Goal: Task Accomplishment & Management: Manage account settings

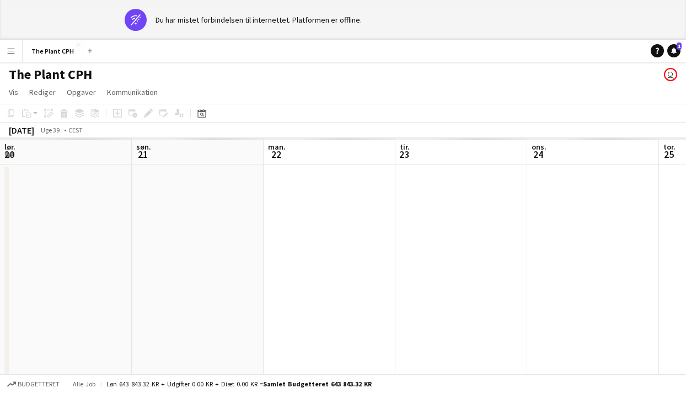
scroll to position [0, 525]
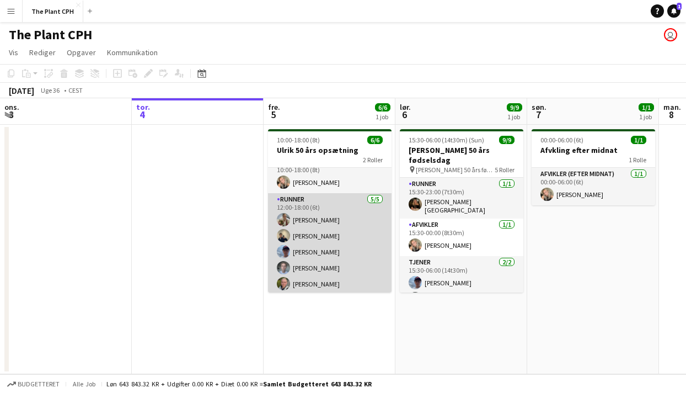
scroll to position [14, 0]
click at [364, 259] on app-card-role "Runner 5/5 12:00-18:00 (6t) Maria Frandsen Sigurd Tagel Noah Holst Lucas Carlse…" at bounding box center [330, 241] width 124 height 101
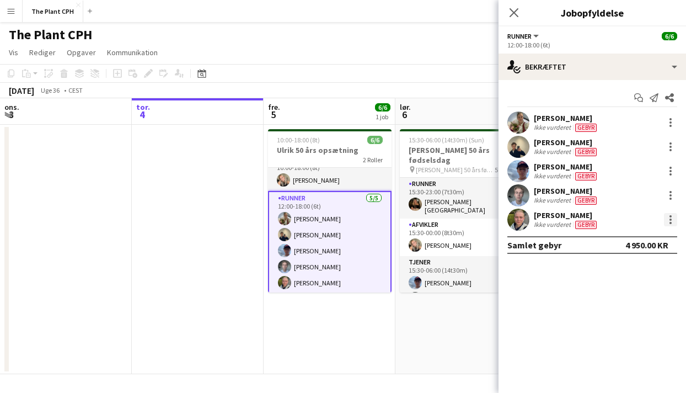
click at [667, 222] on div at bounding box center [670, 219] width 13 height 13
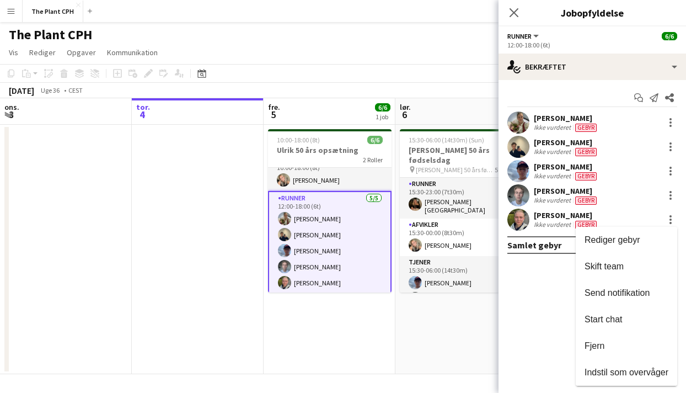
click at [606, 345] on span "Fjern" at bounding box center [627, 346] width 84 height 10
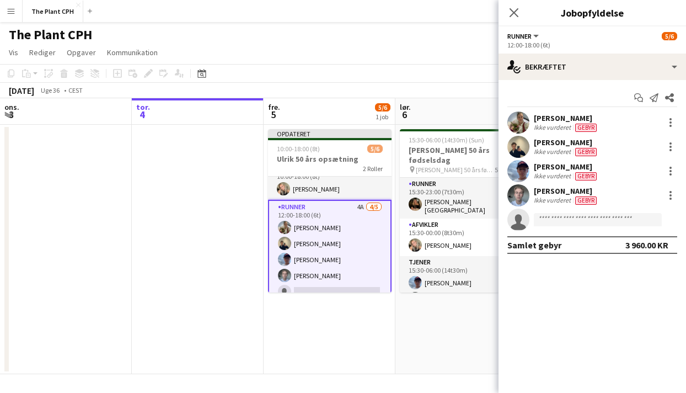
click at [440, 73] on app-toolbar "Kopier Indsæt Indsæt Kommando V Indsæt med mandskab Kommando Skift V Indsæt lin…" at bounding box center [343, 73] width 686 height 19
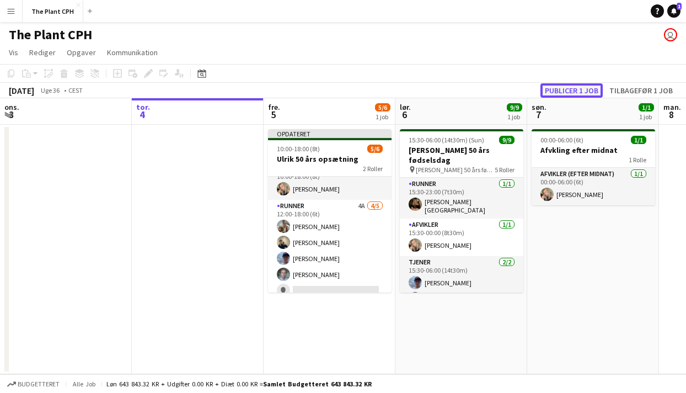
click at [580, 86] on button "Publicer 1 job" at bounding box center [571, 90] width 62 height 14
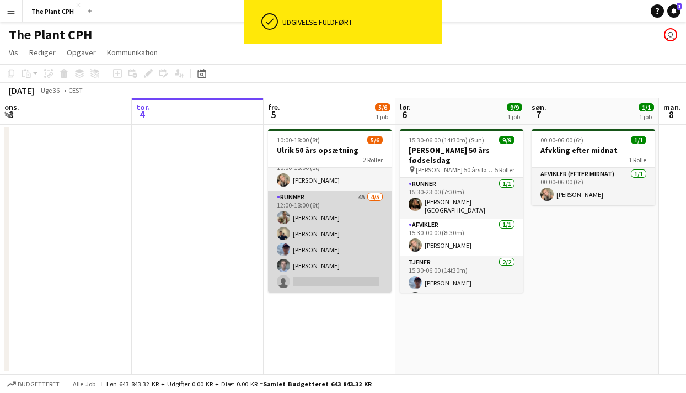
click at [325, 219] on app-card-role "Runner 4A 4/5 12:00-18:00 (6t) Maria Frandsen Sigurd Tagel Noah Holst Lucas Car…" at bounding box center [330, 241] width 124 height 101
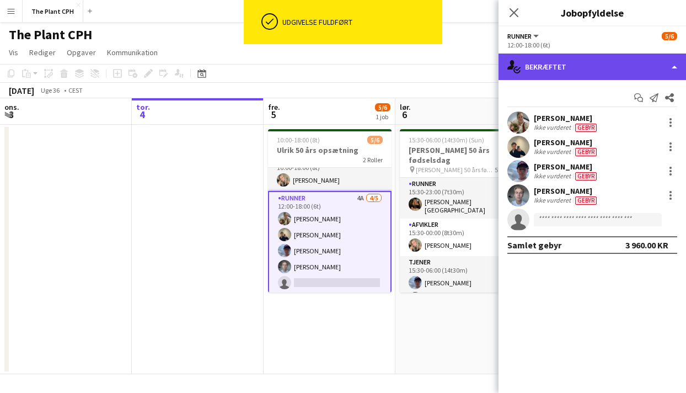
click at [597, 73] on div "single-neutral-actions-check-2 Bekræftet" at bounding box center [592, 66] width 187 height 26
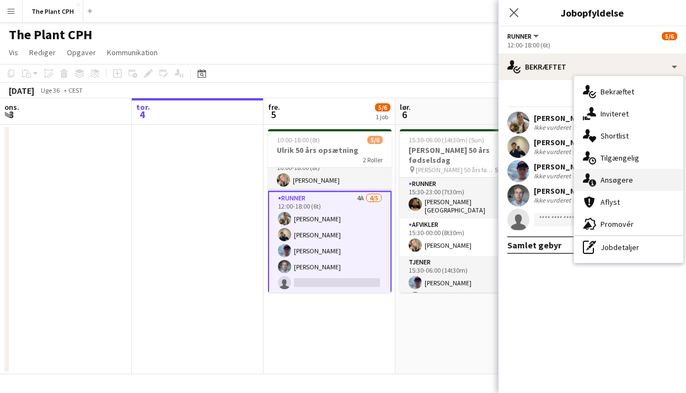
click at [635, 184] on div "single-neutral-actions-information Ansøgere" at bounding box center [628, 180] width 109 height 22
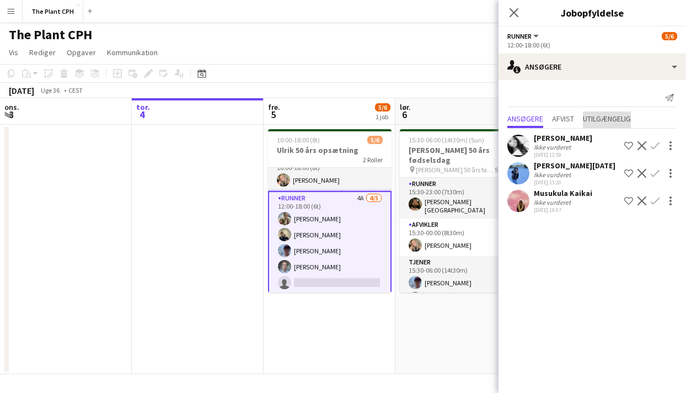
click at [615, 122] on span "Utilgængelig" at bounding box center [607, 119] width 48 height 8
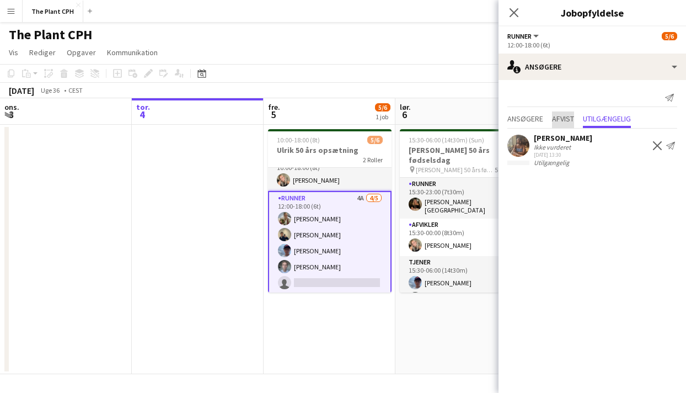
click at [568, 115] on span "Afvist" at bounding box center [563, 119] width 22 height 8
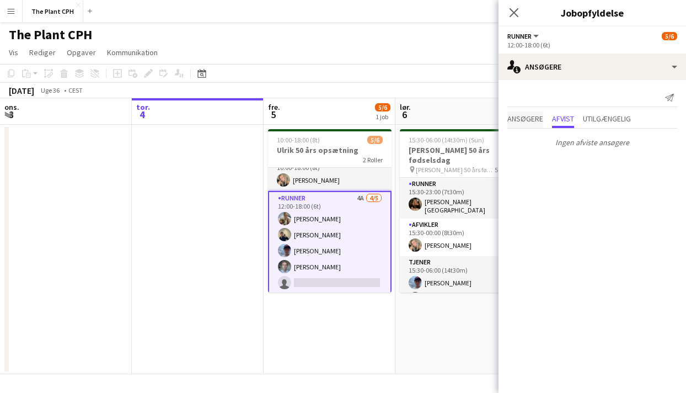
click at [539, 117] on span "Ansøgere" at bounding box center [525, 119] width 36 height 8
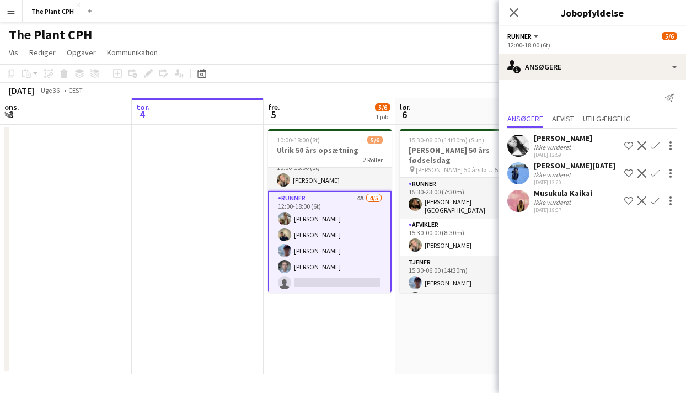
click at [423, 85] on div "september 2025 Uge 36 • CEST" at bounding box center [343, 90] width 686 height 15
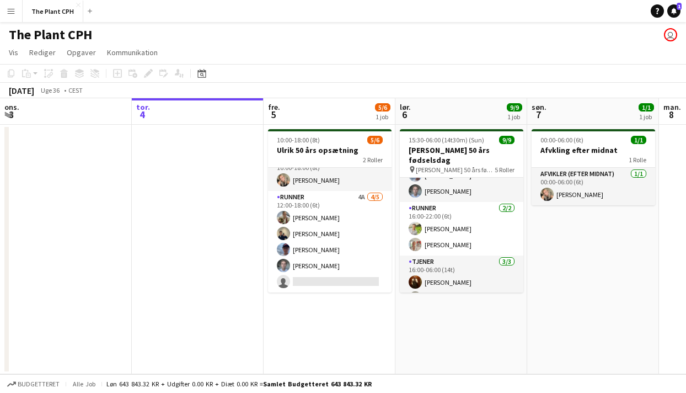
scroll to position [127, 0]
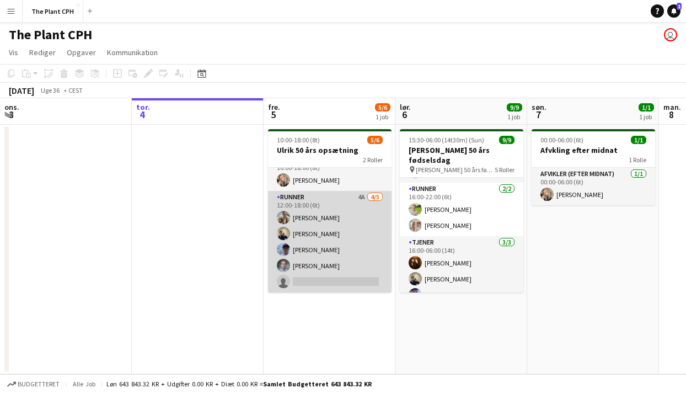
click at [317, 269] on app-card-role "Runner 4A 4/5 12:00-18:00 (6t) Maria Frandsen Sigurd Tagel Noah Holst Lucas Car…" at bounding box center [330, 241] width 124 height 101
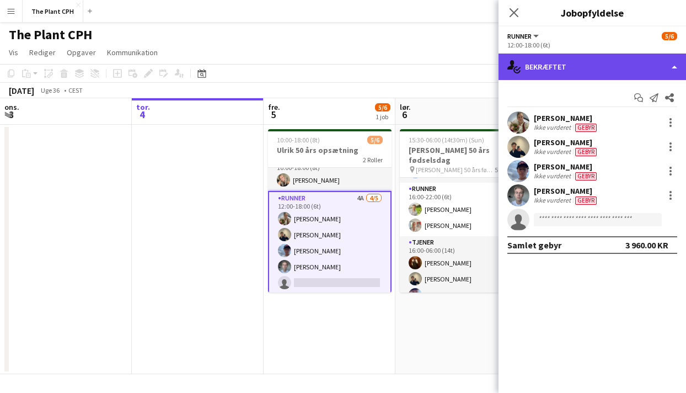
click at [623, 73] on div "single-neutral-actions-check-2 Bekræftet" at bounding box center [592, 66] width 187 height 26
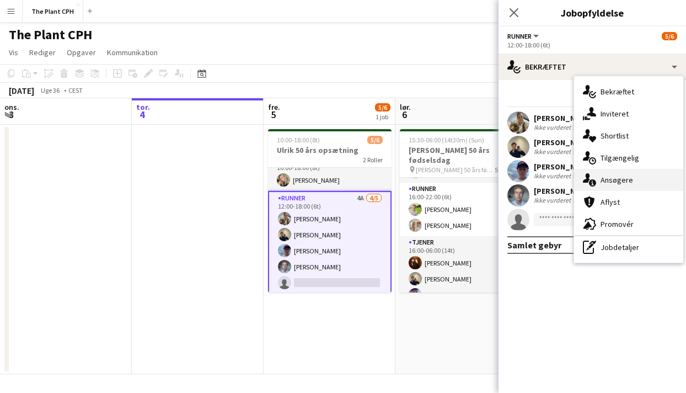
click at [631, 174] on div "single-neutral-actions-information Ansøgere" at bounding box center [628, 180] width 109 height 22
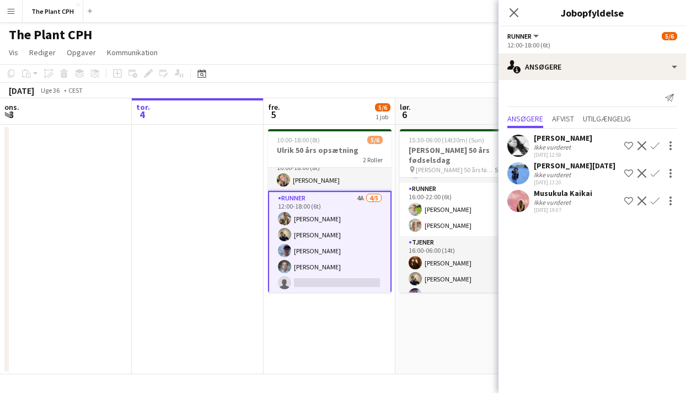
click at [574, 136] on div "Akua Ofei Ikke vurderet 07-08-2025 12:59 Shortlist team Afvis Bekræft" at bounding box center [592, 145] width 187 height 25
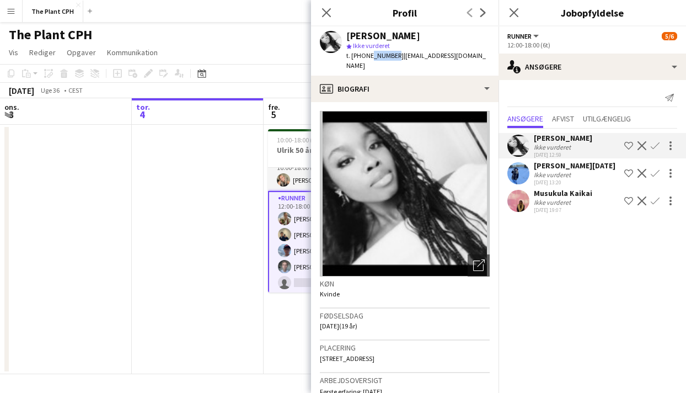
drag, startPoint x: 389, startPoint y: 56, endPoint x: 366, endPoint y: 57, distance: 23.2
click at [366, 57] on div "t. +4528711899 | akuaofei2006@gmail.com" at bounding box center [417, 61] width 143 height 20
click at [554, 207] on div "24-08-2025 19:07" at bounding box center [563, 209] width 58 height 7
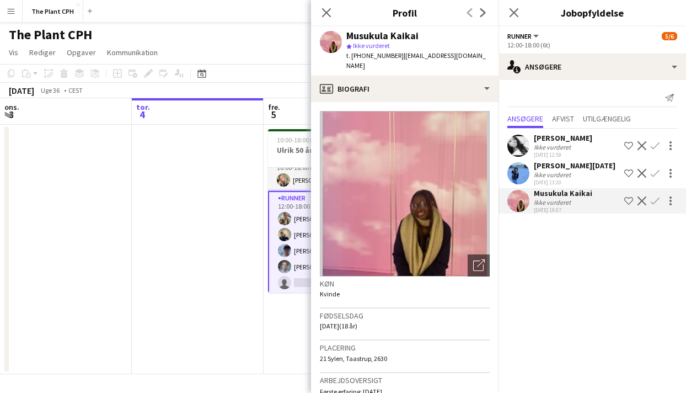
click at [335, 16] on div "Luk pop-in" at bounding box center [326, 12] width 31 height 25
click at [324, 13] on icon "Luk pop-in" at bounding box center [326, 12] width 10 height 10
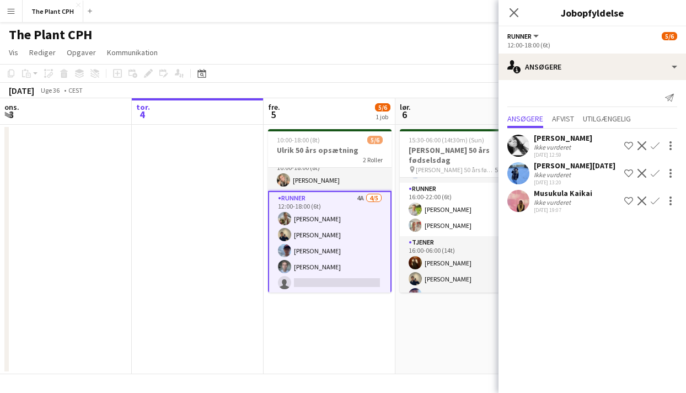
click at [350, 319] on app-date-cell "10:00-18:00 (8t) 5/6 Ulrik 50 års opsætning 2 Roller Afvikler 1/1 10:00-18:00 (…" at bounding box center [330, 249] width 132 height 249
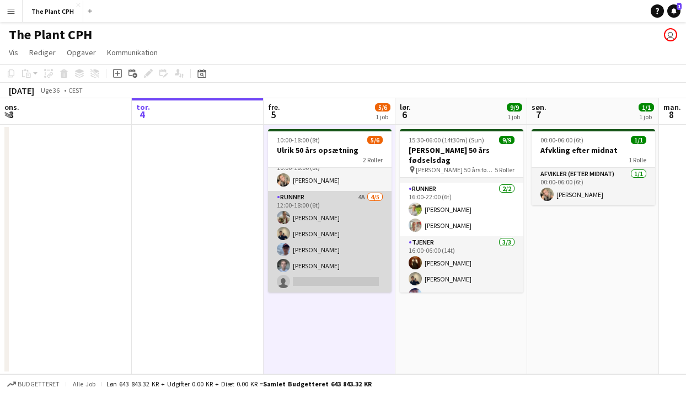
click at [341, 241] on app-card-role "Runner 4A 4/5 12:00-18:00 (6t) Maria Frandsen Sigurd Tagel Noah Holst Lucas Car…" at bounding box center [330, 241] width 124 height 101
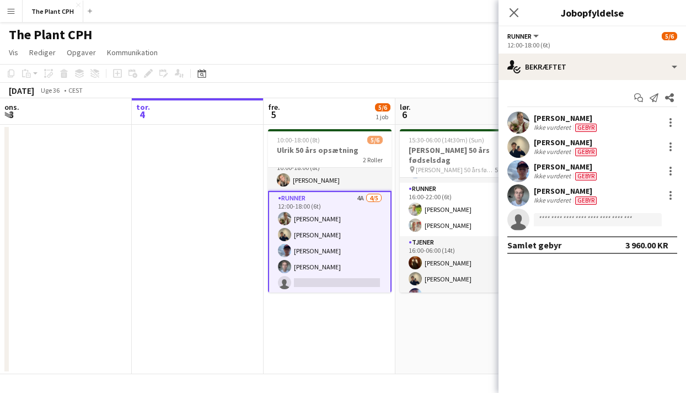
click at [610, 53] on app-options-switcher "Runner Alle roller Runner 5/6 12:00-18:00 (6t)" at bounding box center [592, 39] width 187 height 27
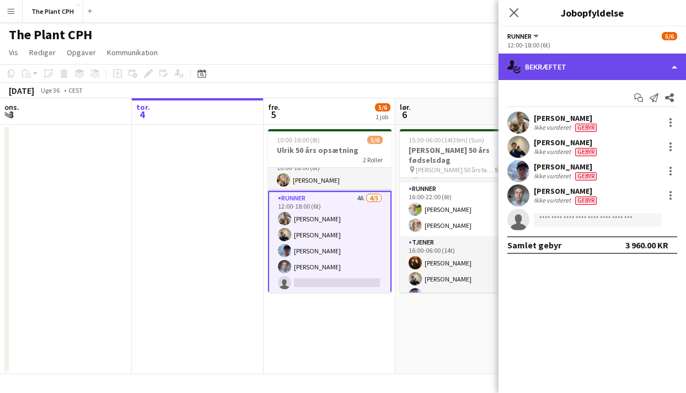
click at [607, 63] on div "single-neutral-actions-check-2 Bekræftet" at bounding box center [592, 66] width 187 height 26
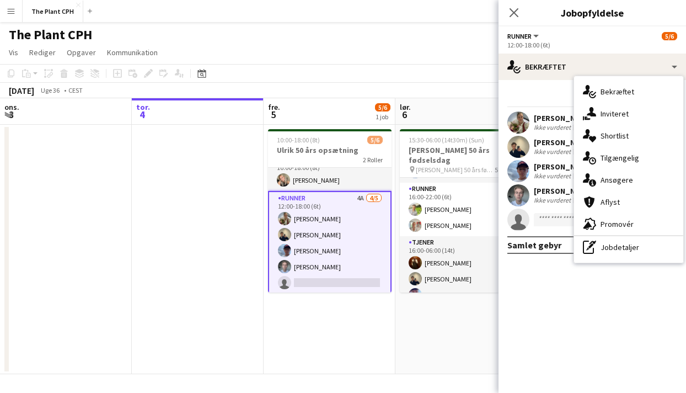
click at [620, 221] on span "Promovér" at bounding box center [617, 224] width 33 height 10
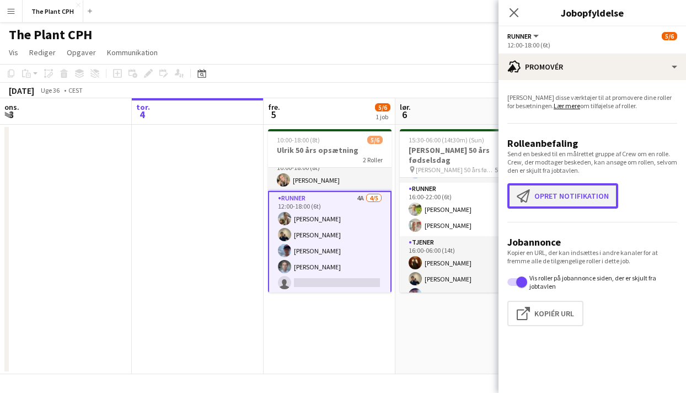
click at [569, 196] on button "Opret notifikation Opret notifikation" at bounding box center [562, 195] width 111 height 25
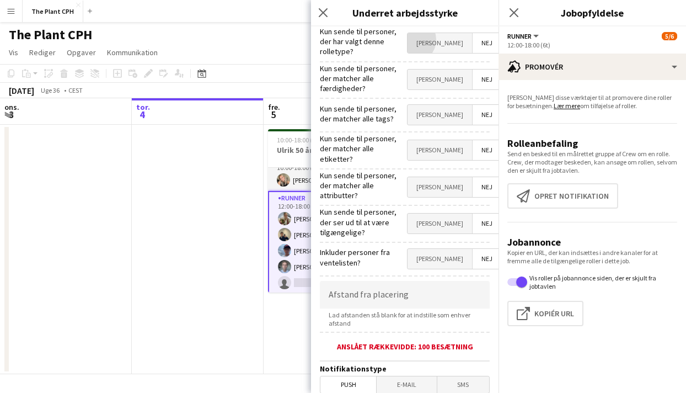
click at [441, 38] on span "Ja" at bounding box center [440, 43] width 65 height 20
click at [447, 64] on div "Kun sende til personer, der matcher alle færdigheder? Ja Nej" at bounding box center [405, 78] width 170 height 30
click at [449, 78] on span "Ja" at bounding box center [440, 79] width 65 height 20
click at [452, 106] on span "Ja" at bounding box center [440, 115] width 65 height 20
click at [451, 140] on span "Ja" at bounding box center [440, 150] width 65 height 20
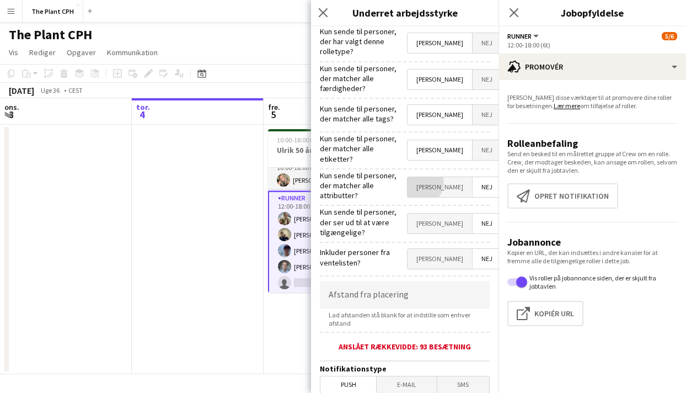
click at [451, 177] on span "Ja" at bounding box center [440, 187] width 65 height 20
click at [451, 213] on span "Ja" at bounding box center [440, 223] width 65 height 20
click at [449, 252] on span "Ja" at bounding box center [440, 259] width 65 height 20
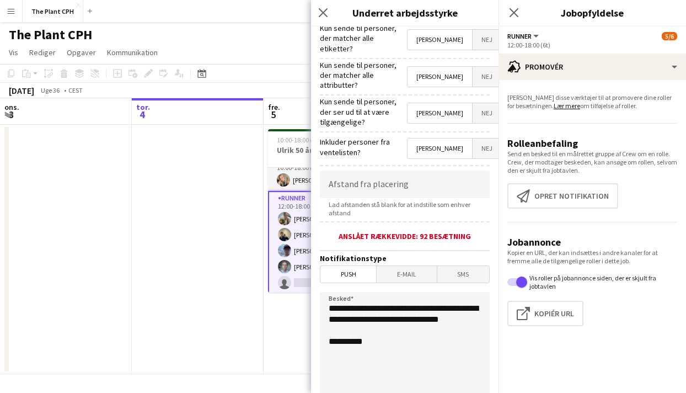
scroll to position [225, 0]
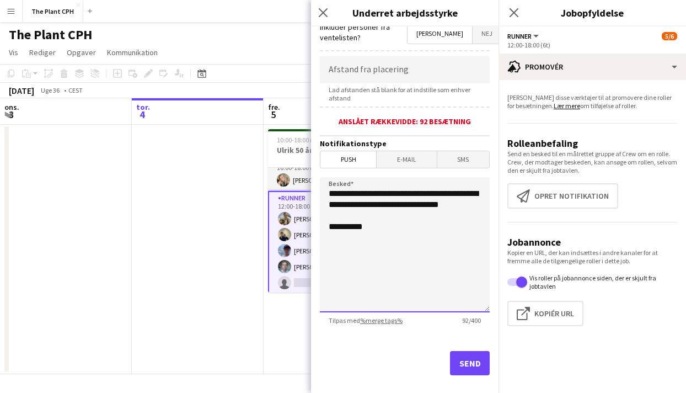
click at [392, 226] on textarea "**********" at bounding box center [405, 244] width 170 height 135
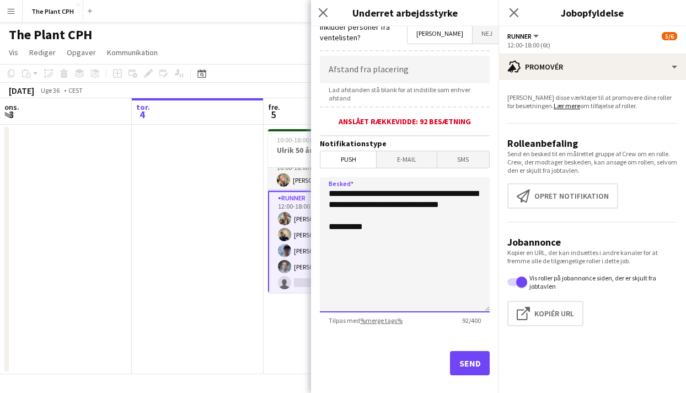
drag, startPoint x: 392, startPoint y: 226, endPoint x: 342, endPoint y: 202, distance: 55.0
click at [342, 201] on textarea "**********" at bounding box center [405, 244] width 170 height 135
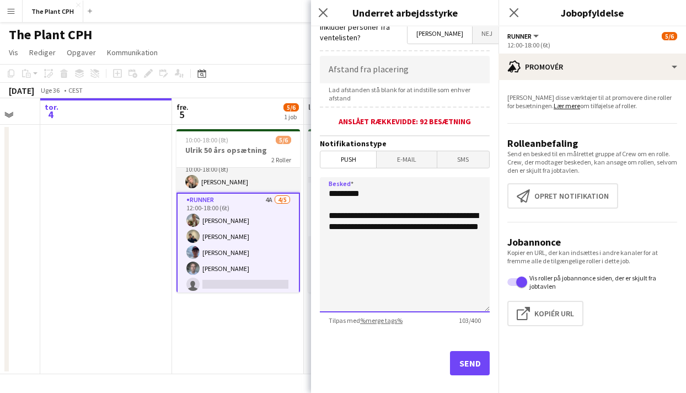
scroll to position [13, 0]
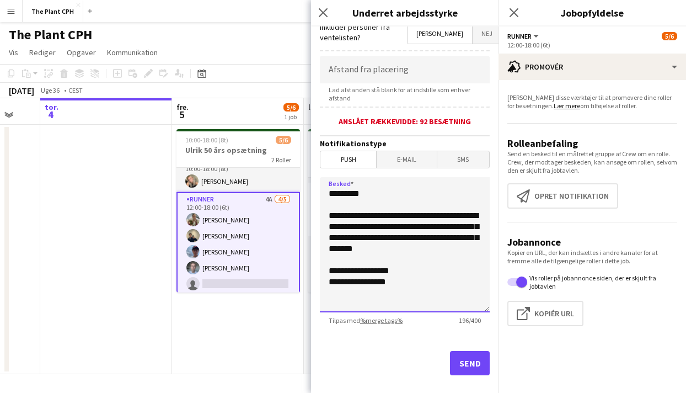
click at [441, 265] on textarea "**********" at bounding box center [405, 244] width 170 height 135
click at [418, 284] on textarea "**********" at bounding box center [405, 244] width 170 height 135
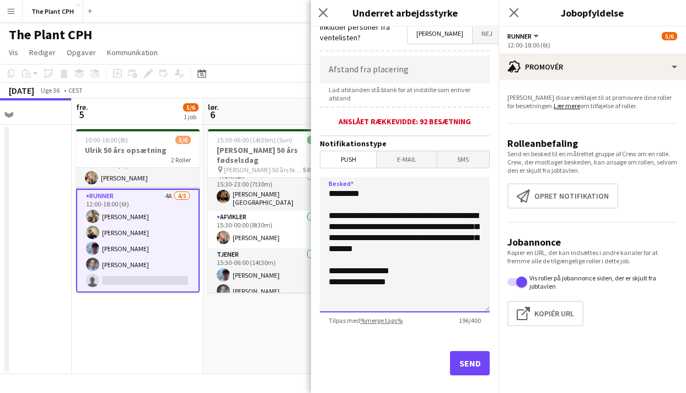
scroll to position [0, 0]
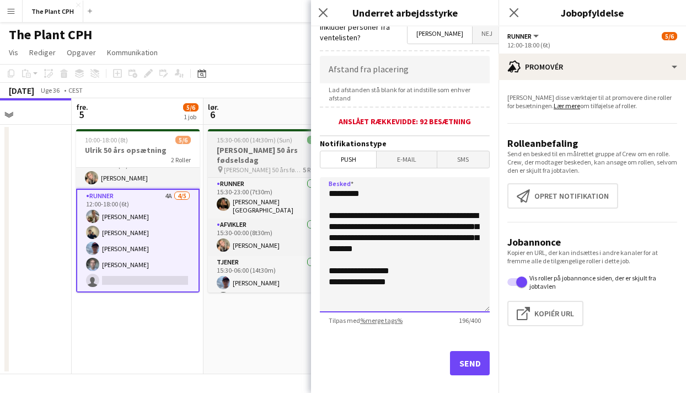
type textarea "**********"
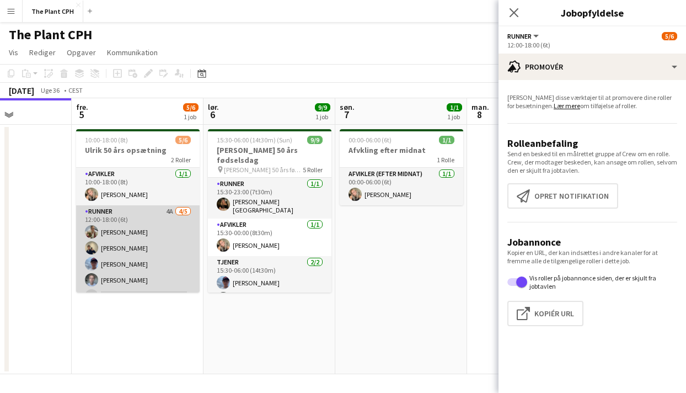
click at [111, 245] on app-card-role "Runner 4A 4/5 12:00-18:00 (6t) Maria Frandsen Sigurd Tagel Noah Holst Lucas Car…" at bounding box center [138, 255] width 124 height 101
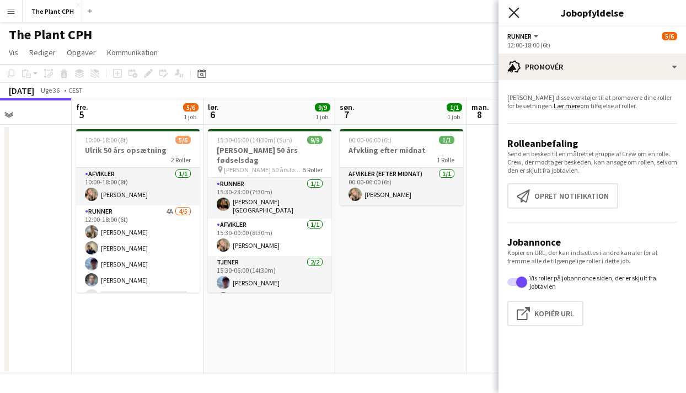
click at [515, 15] on icon "Luk pop-in" at bounding box center [513, 12] width 10 height 10
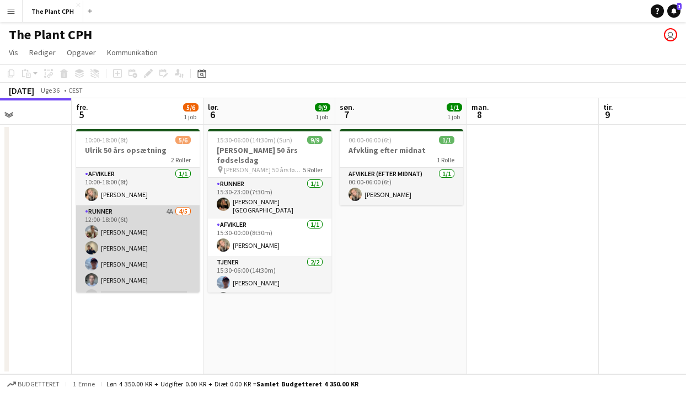
click at [120, 244] on app-card-role "Runner 4A 4/5 12:00-18:00 (6t) Maria Frandsen Sigurd Tagel Noah Holst Lucas Car…" at bounding box center [138, 255] width 124 height 101
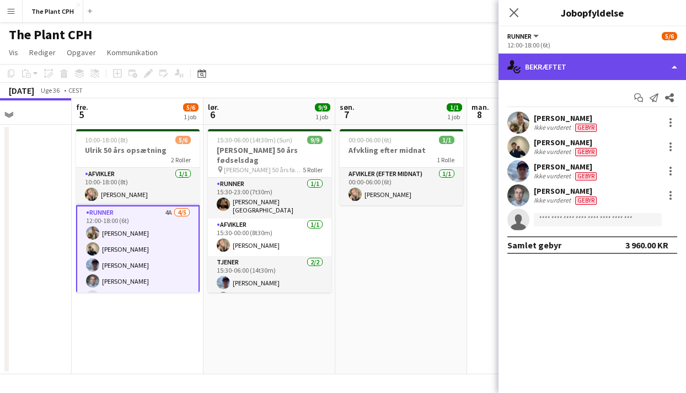
click at [615, 61] on div "single-neutral-actions-check-2 Bekræftet" at bounding box center [592, 66] width 187 height 26
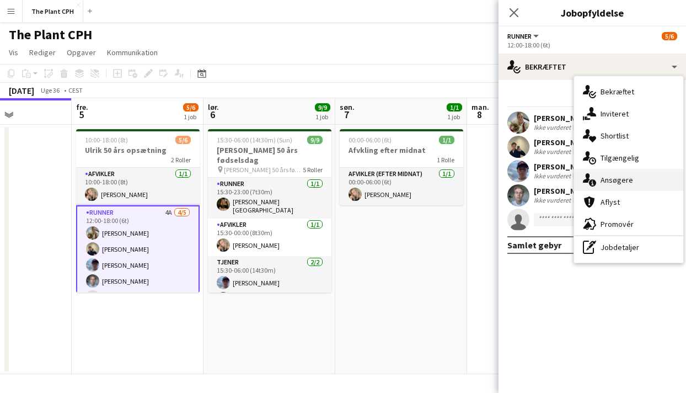
click at [612, 175] on span "Ansøgere" at bounding box center [617, 180] width 33 height 10
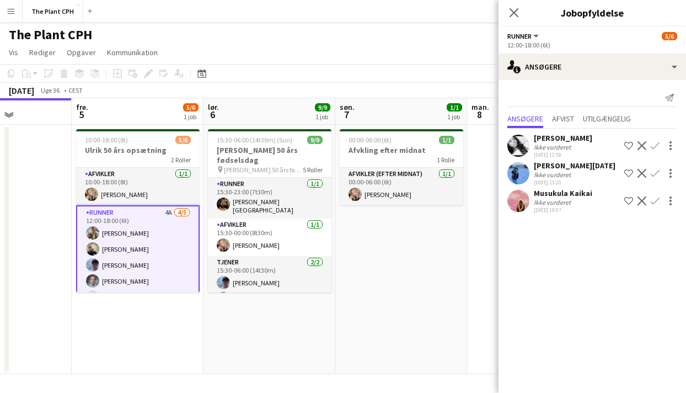
click at [652, 141] on app-icon "Bekræft" at bounding box center [655, 145] width 9 height 9
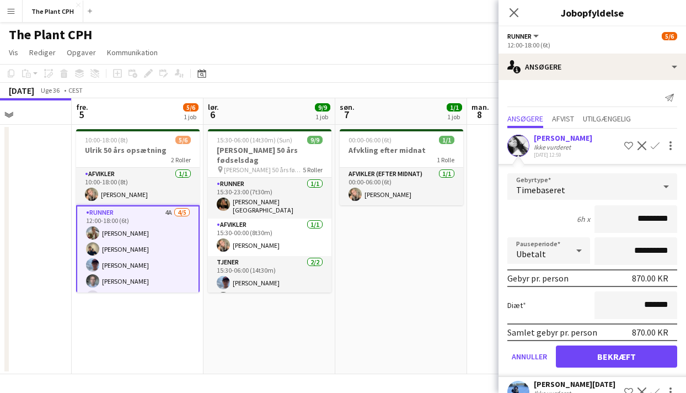
click at [644, 218] on input "*********" at bounding box center [635, 219] width 83 height 28
type input "******"
click at [653, 359] on button "Bekræft" at bounding box center [616, 356] width 121 height 22
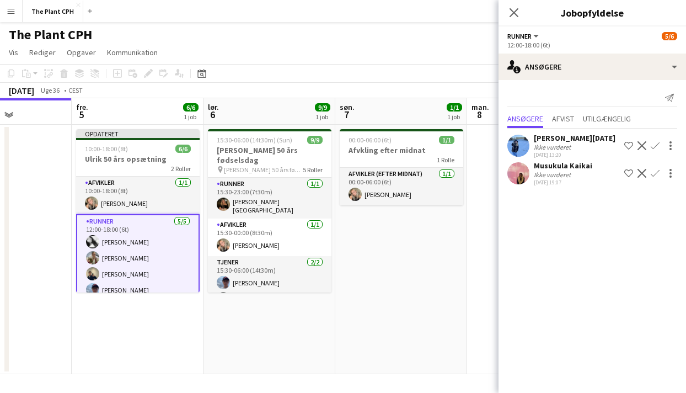
click at [361, 80] on app-toolbar "Kopier Indsæt Indsæt Kommando V Indsæt med mandskab Kommando Skift V Indsæt lin…" at bounding box center [343, 73] width 686 height 19
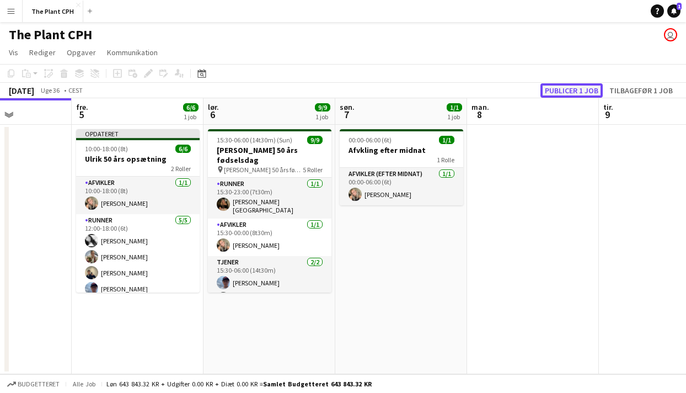
click at [591, 94] on button "Publicer 1 job" at bounding box center [571, 90] width 62 height 14
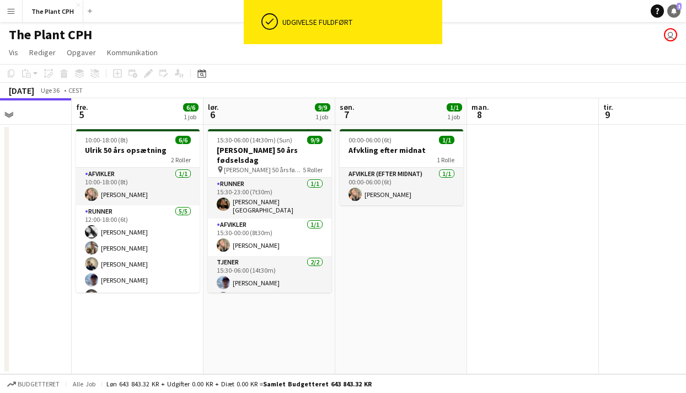
click at [672, 12] on icon at bounding box center [674, 11] width 6 height 6
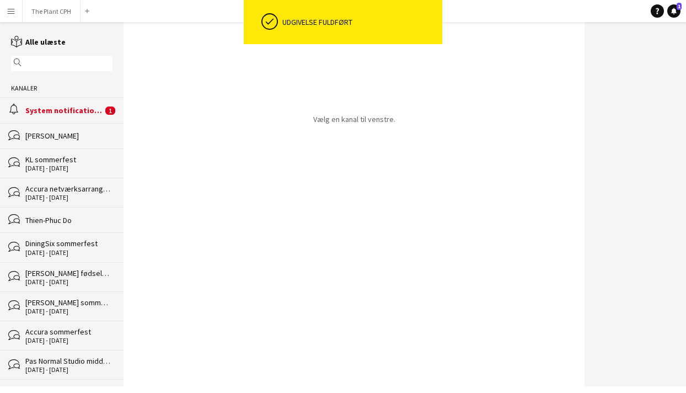
click at [73, 115] on div "alarm System notifications 1" at bounding box center [62, 109] width 124 height 25
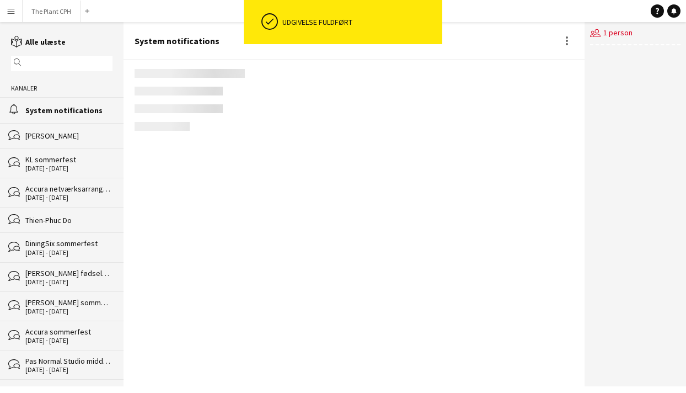
scroll to position [1438, 0]
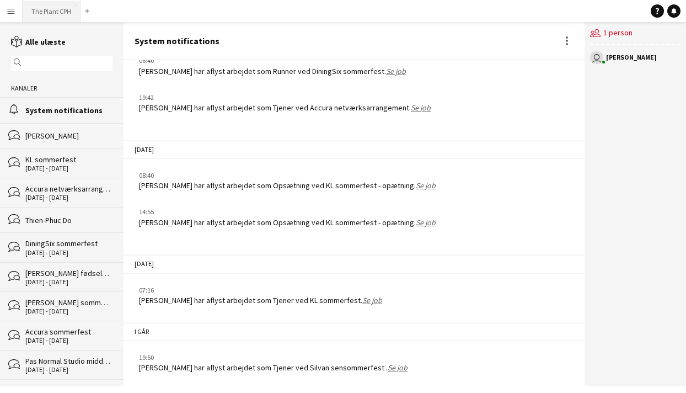
click at [33, 15] on button "The Plant CPH Luk" at bounding box center [52, 12] width 58 height 22
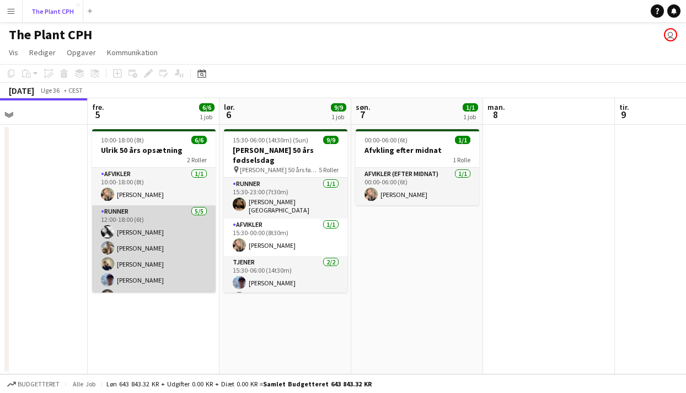
scroll to position [14, 0]
